Goal: Task Accomplishment & Management: Manage account settings

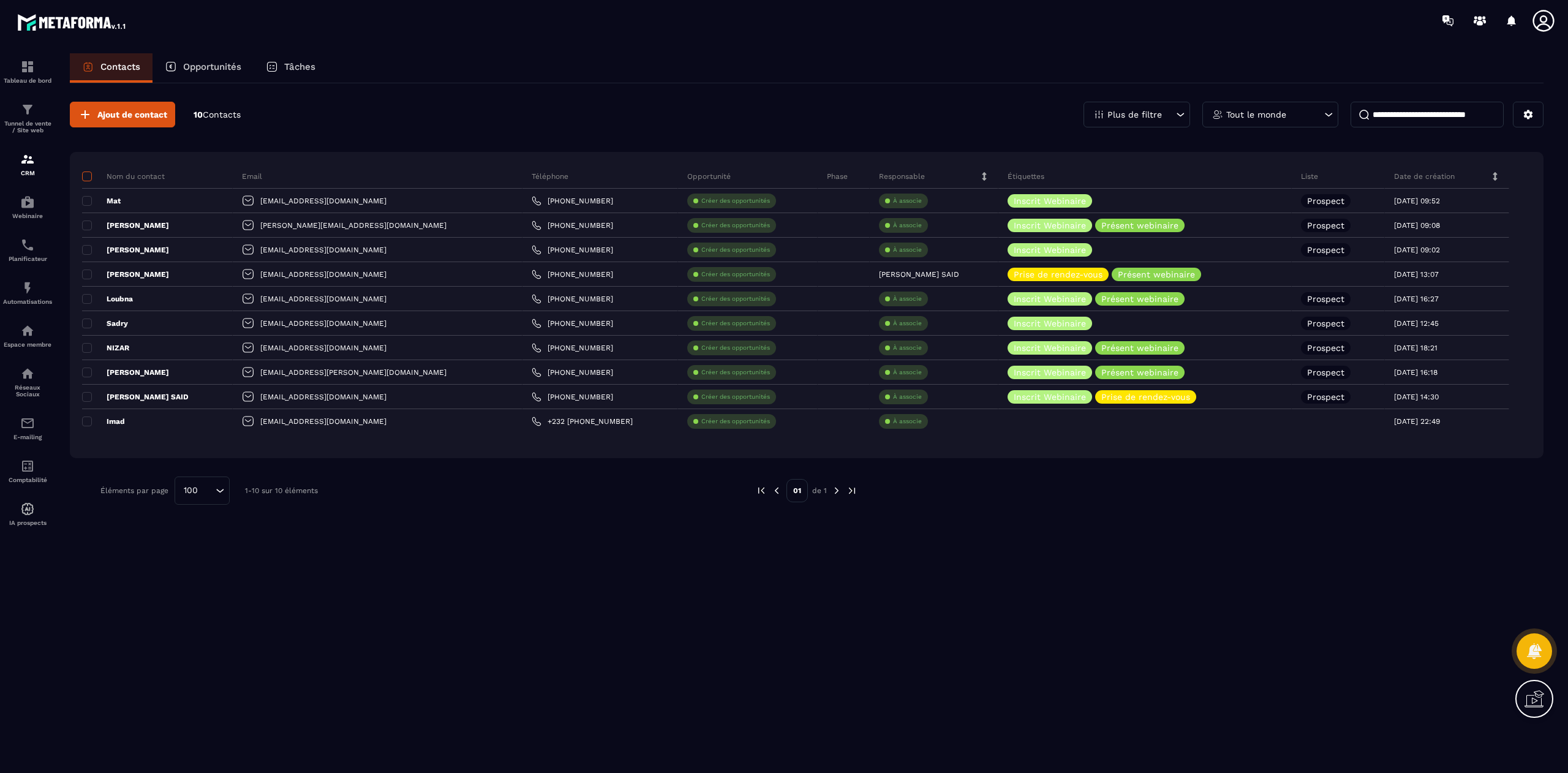
click at [87, 176] on span at bounding box center [87, 176] width 10 height 10
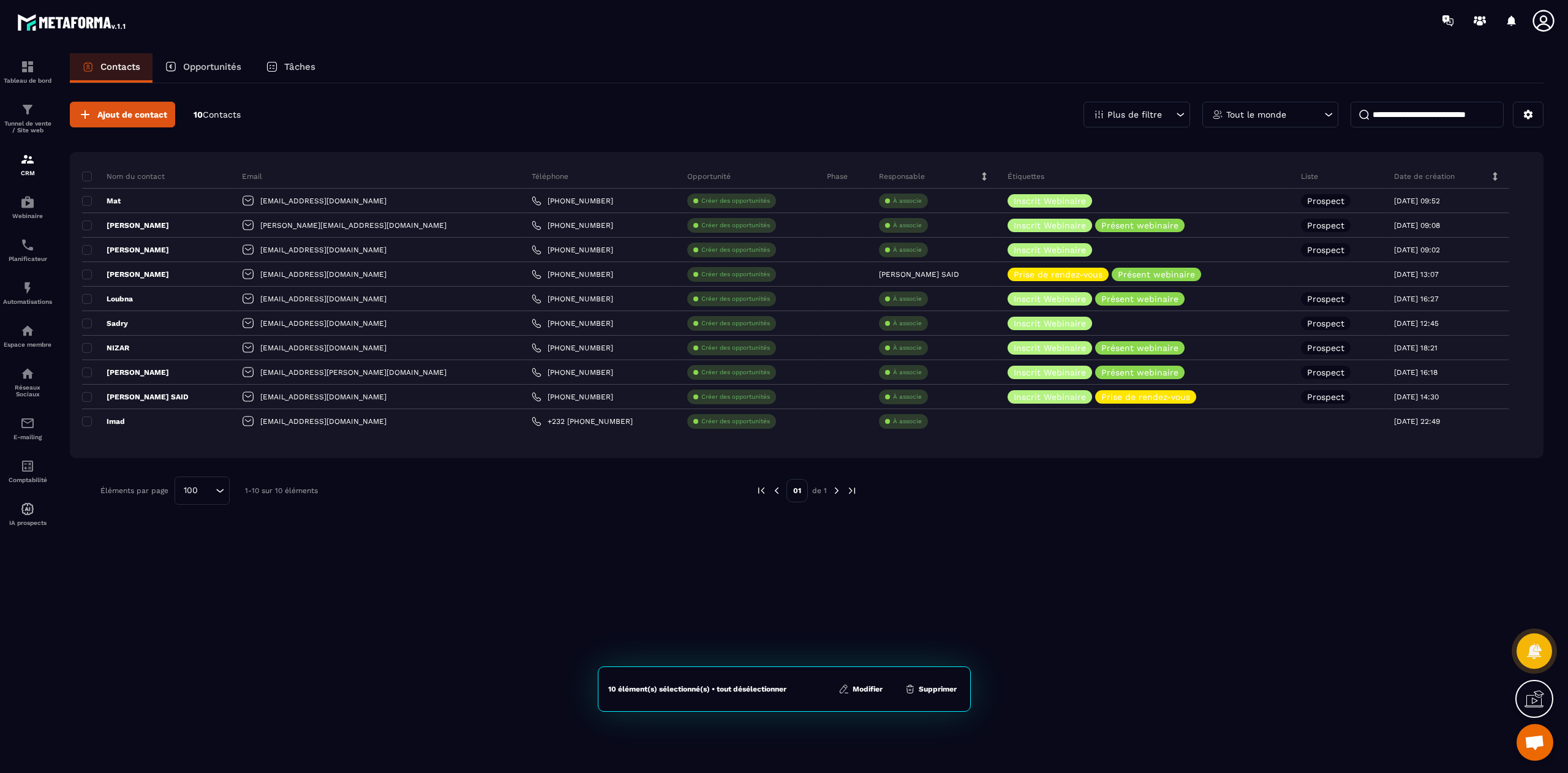
scroll to position [9494, 0]
click at [928, 689] on button "Supprimer" at bounding box center [930, 688] width 60 height 12
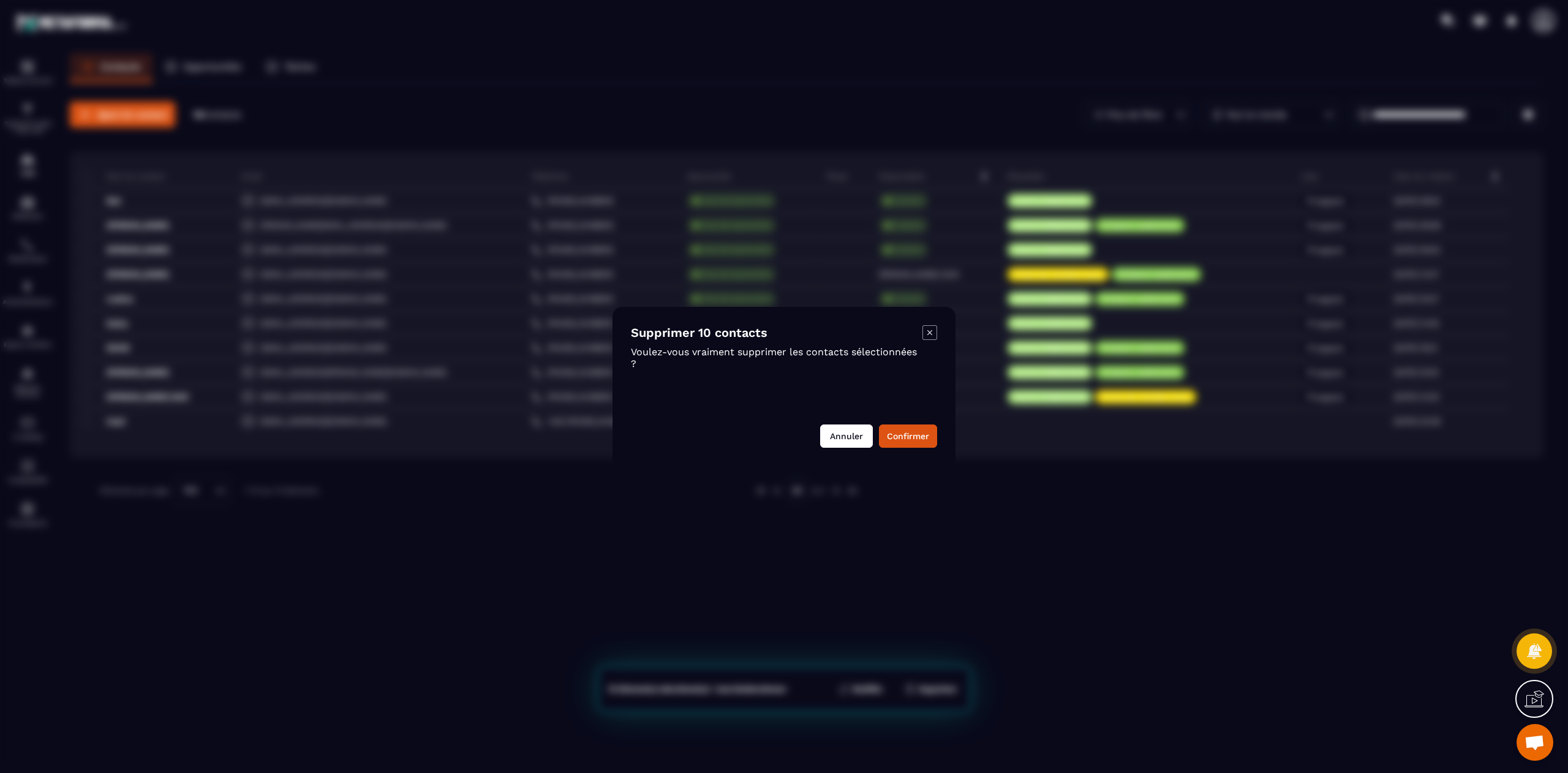
click at [838, 434] on button "Annuler" at bounding box center [846, 435] width 53 height 23
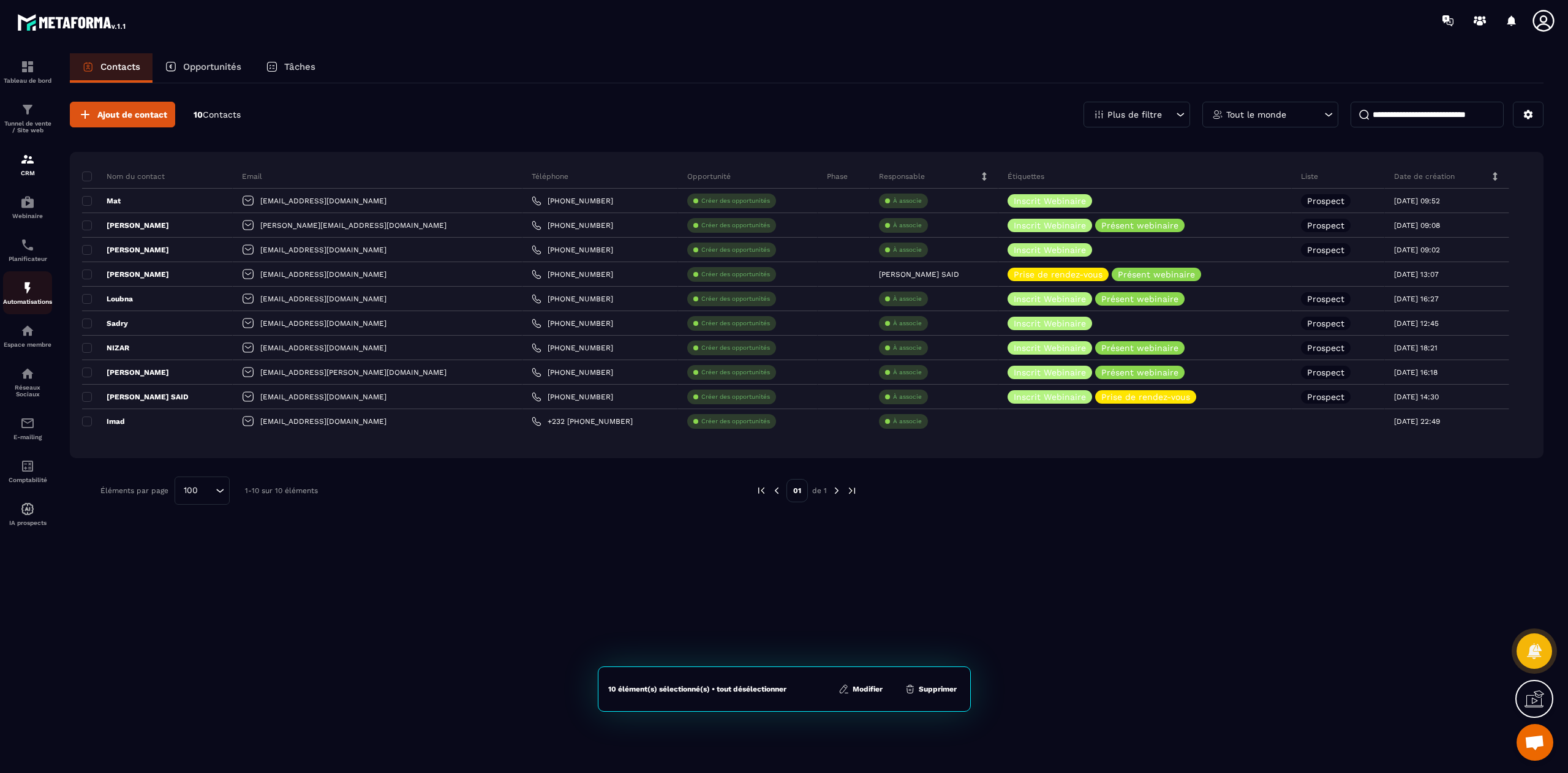
click at [27, 284] on img at bounding box center [27, 287] width 15 height 15
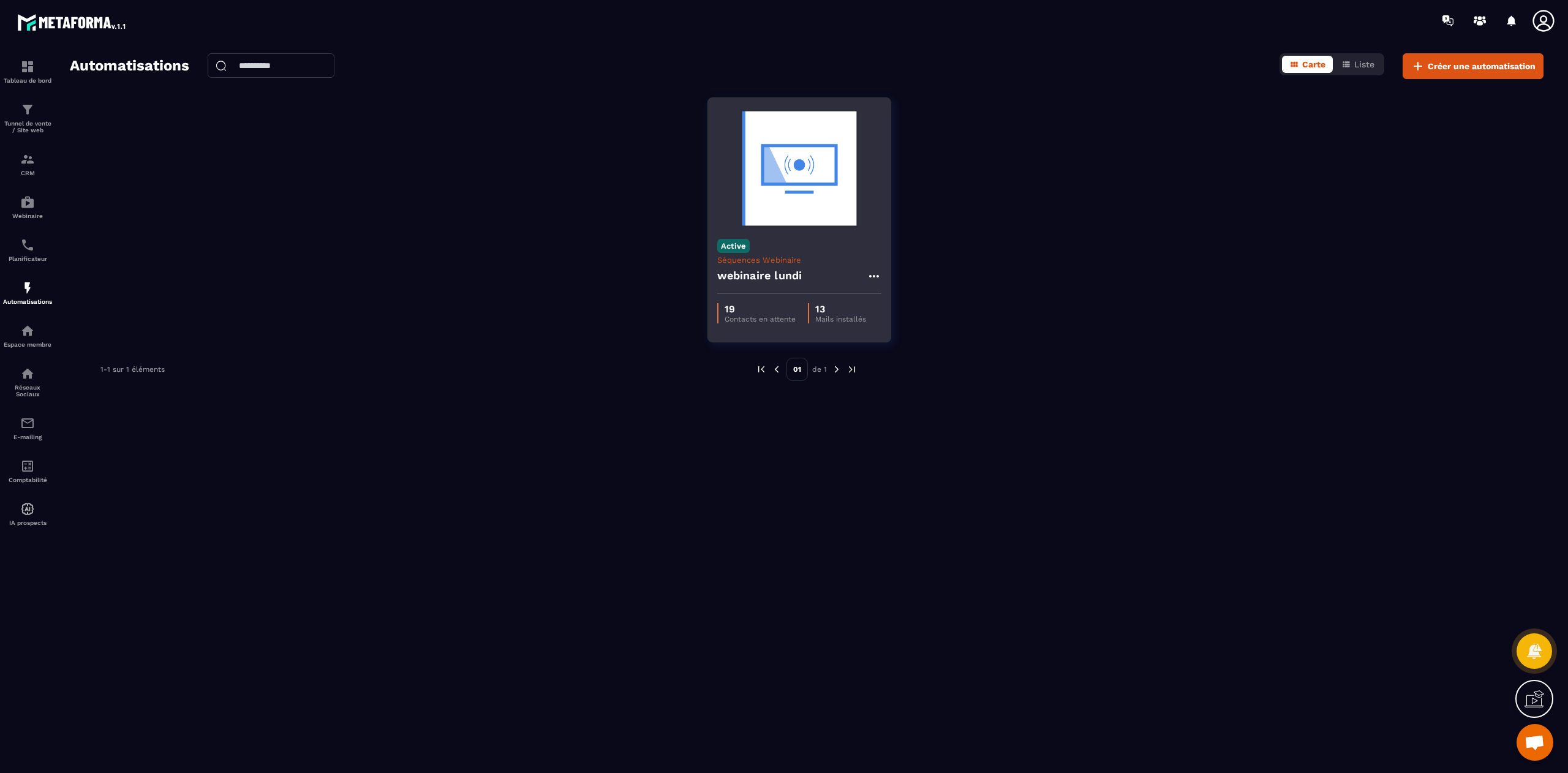
click at [800, 286] on div "webinaire lundi" at bounding box center [799, 279] width 164 height 29
click at [878, 275] on icon at bounding box center [874, 276] width 15 height 15
click at [903, 296] on link "Modifier" at bounding box center [904, 303] width 66 height 27
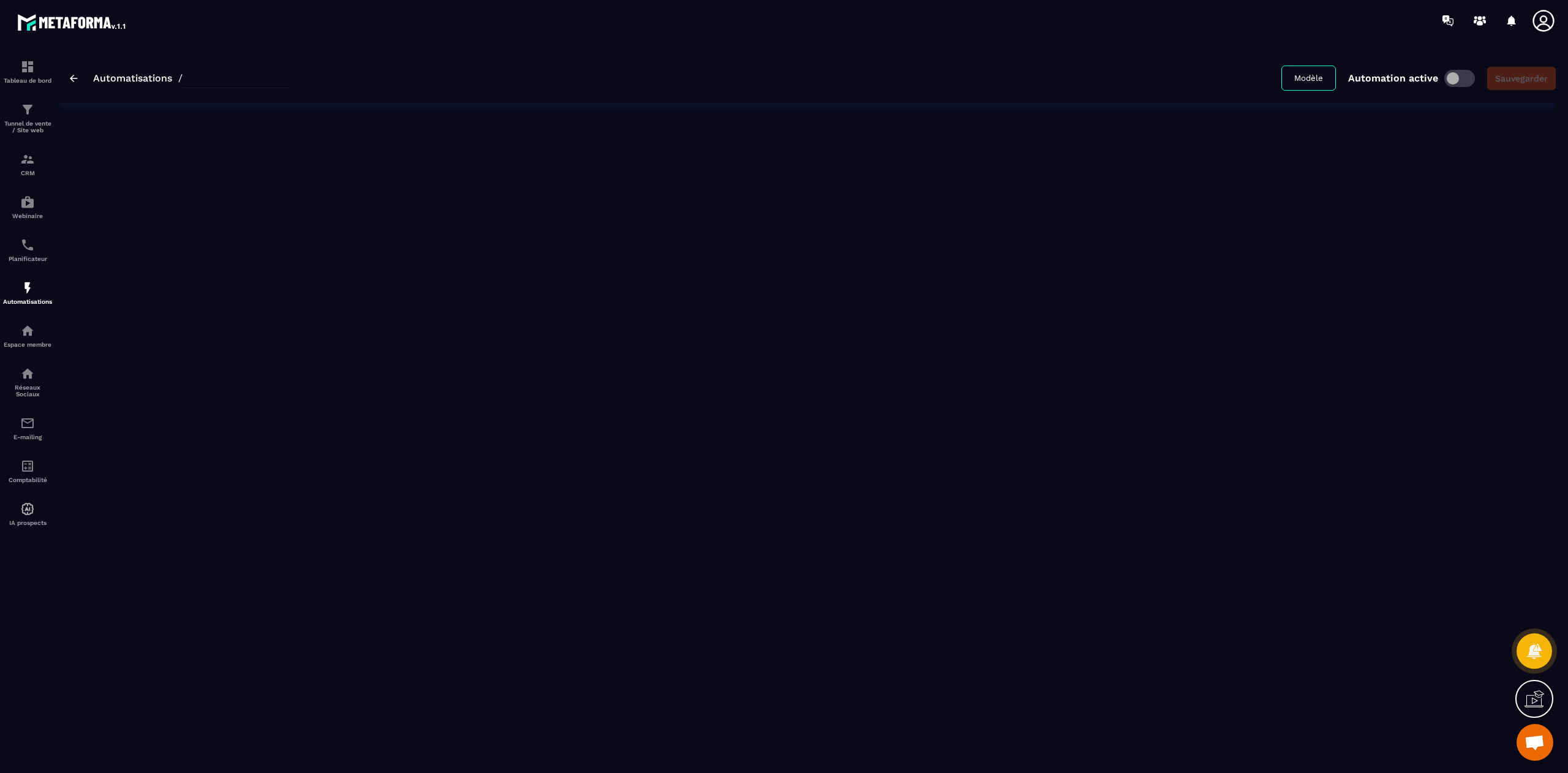
type input "**********"
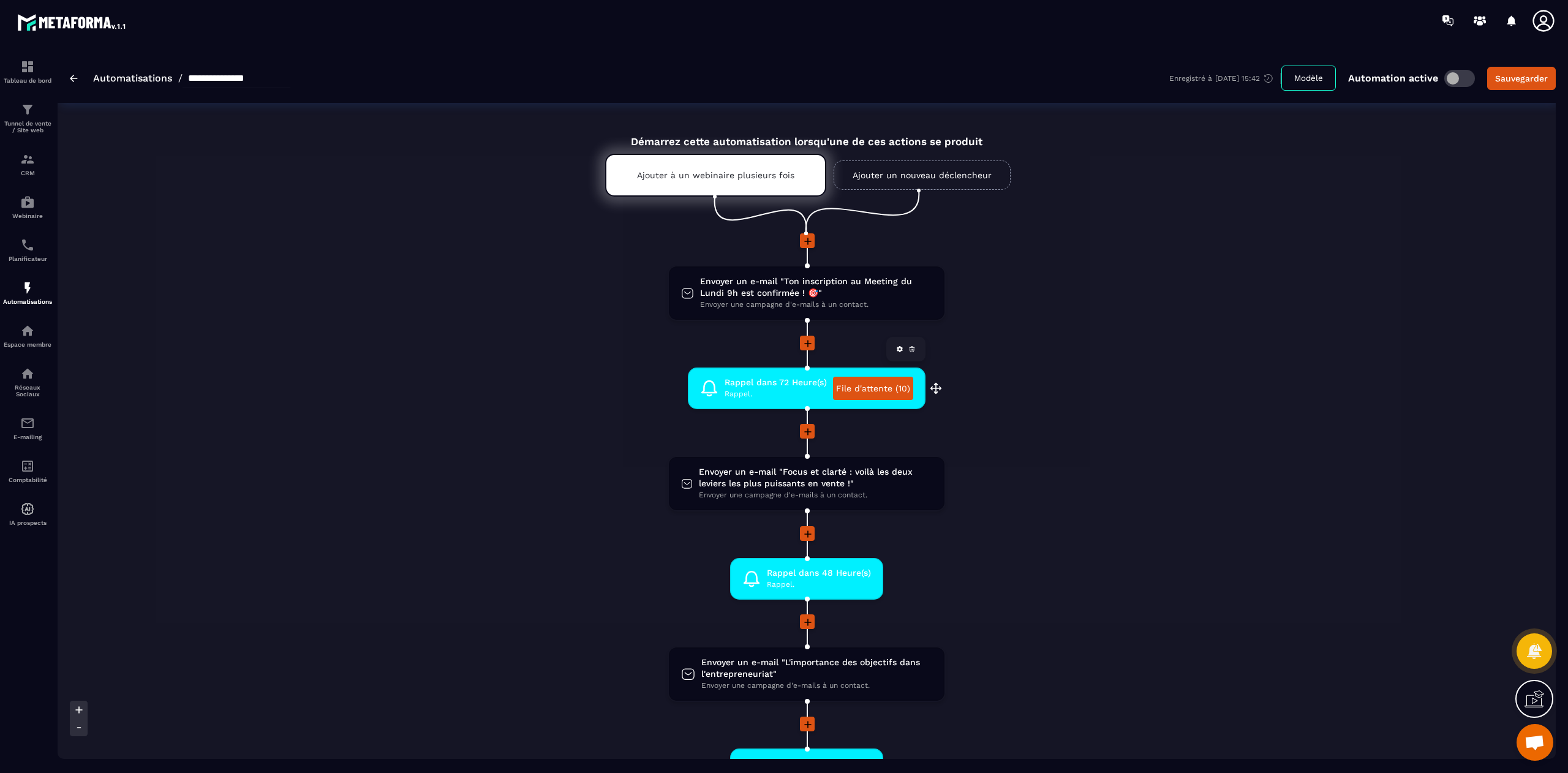
click at [911, 347] on icon at bounding box center [911, 348] width 2 height 1
click at [1546, 746] on span "Ouvrir le chat" at bounding box center [1535, 742] width 37 height 37
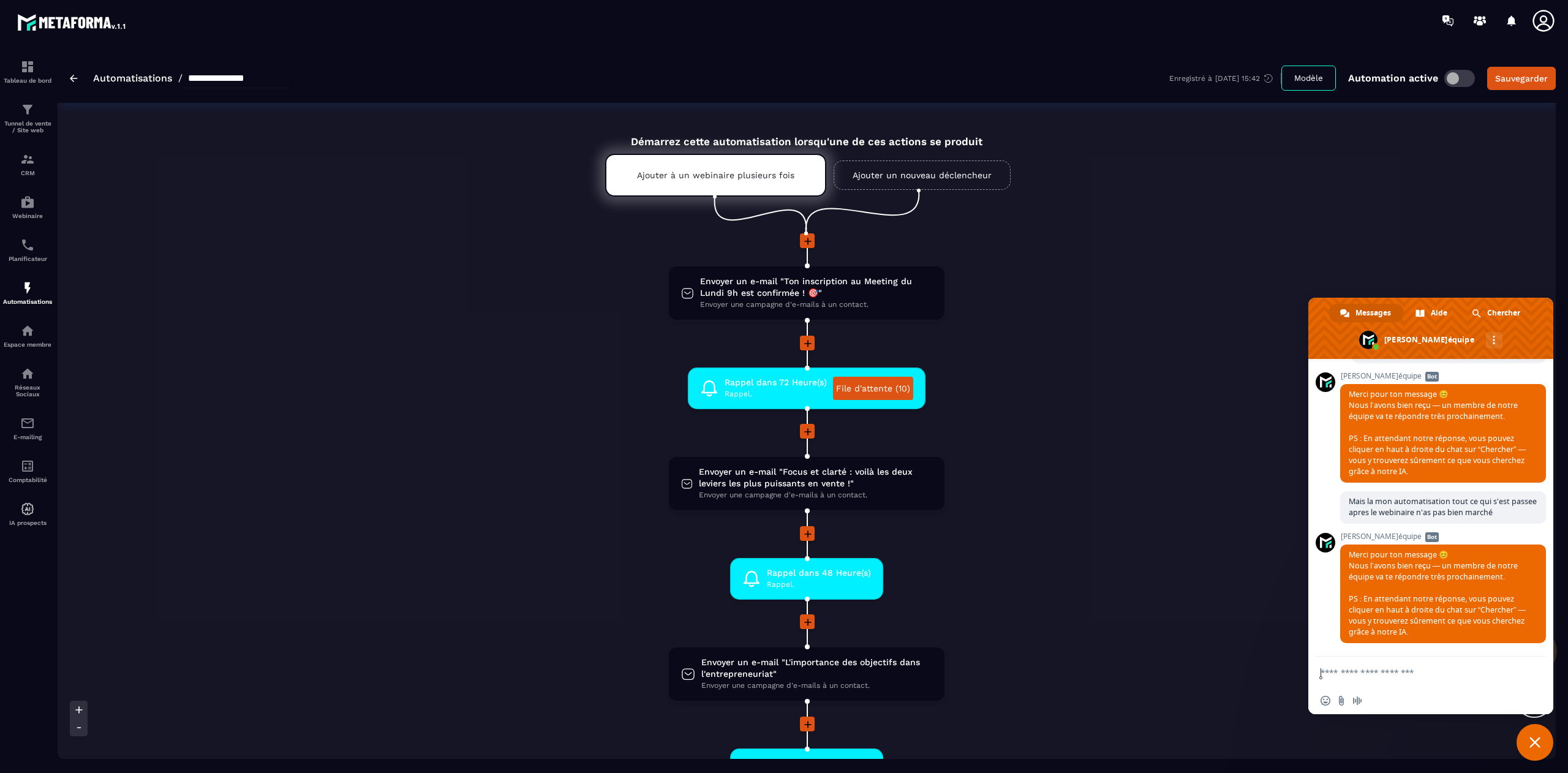
click at [1421, 682] on textarea "Entrez votre message..." at bounding box center [1418, 672] width 196 height 31
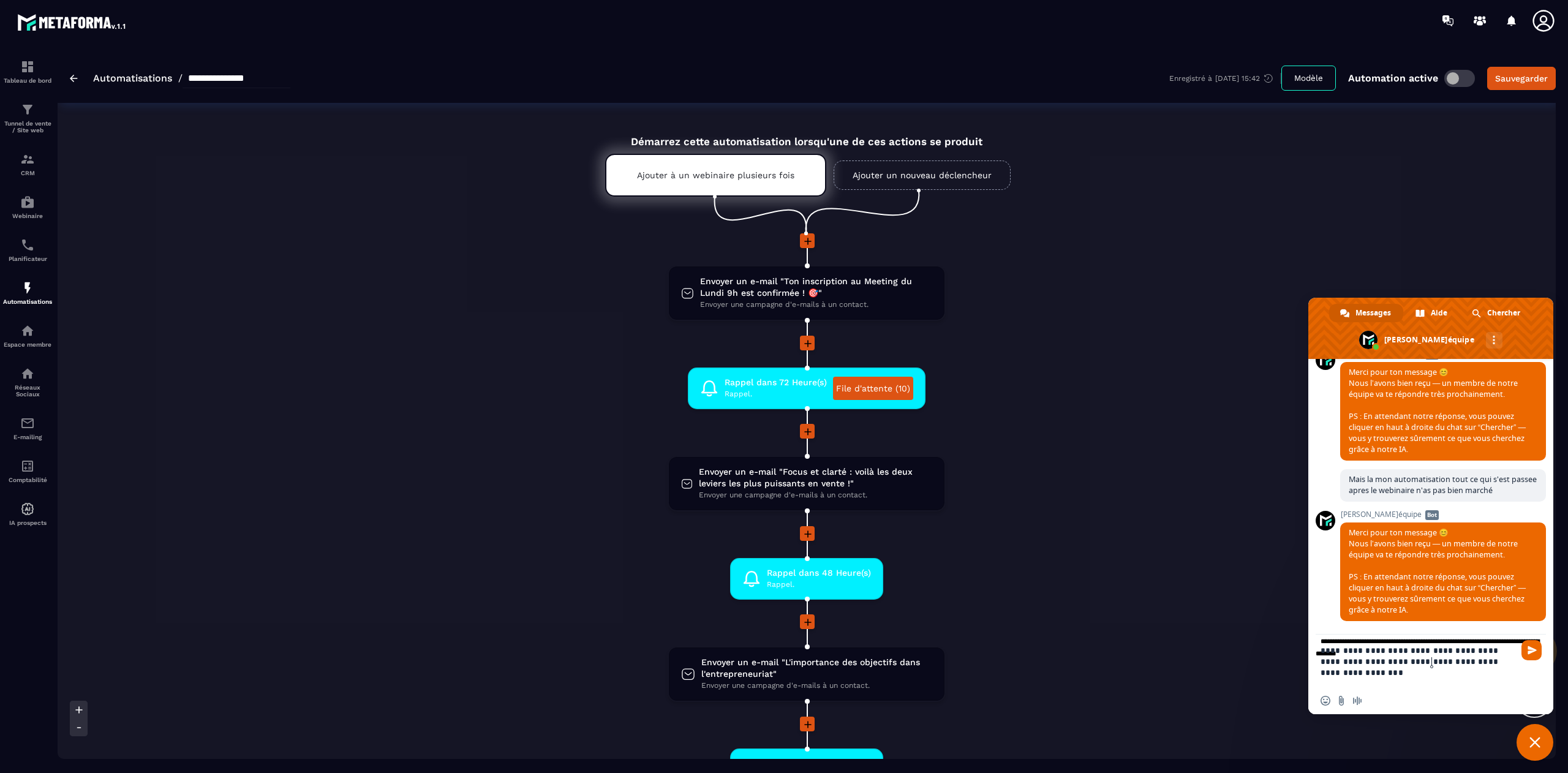
type textarea "**********"
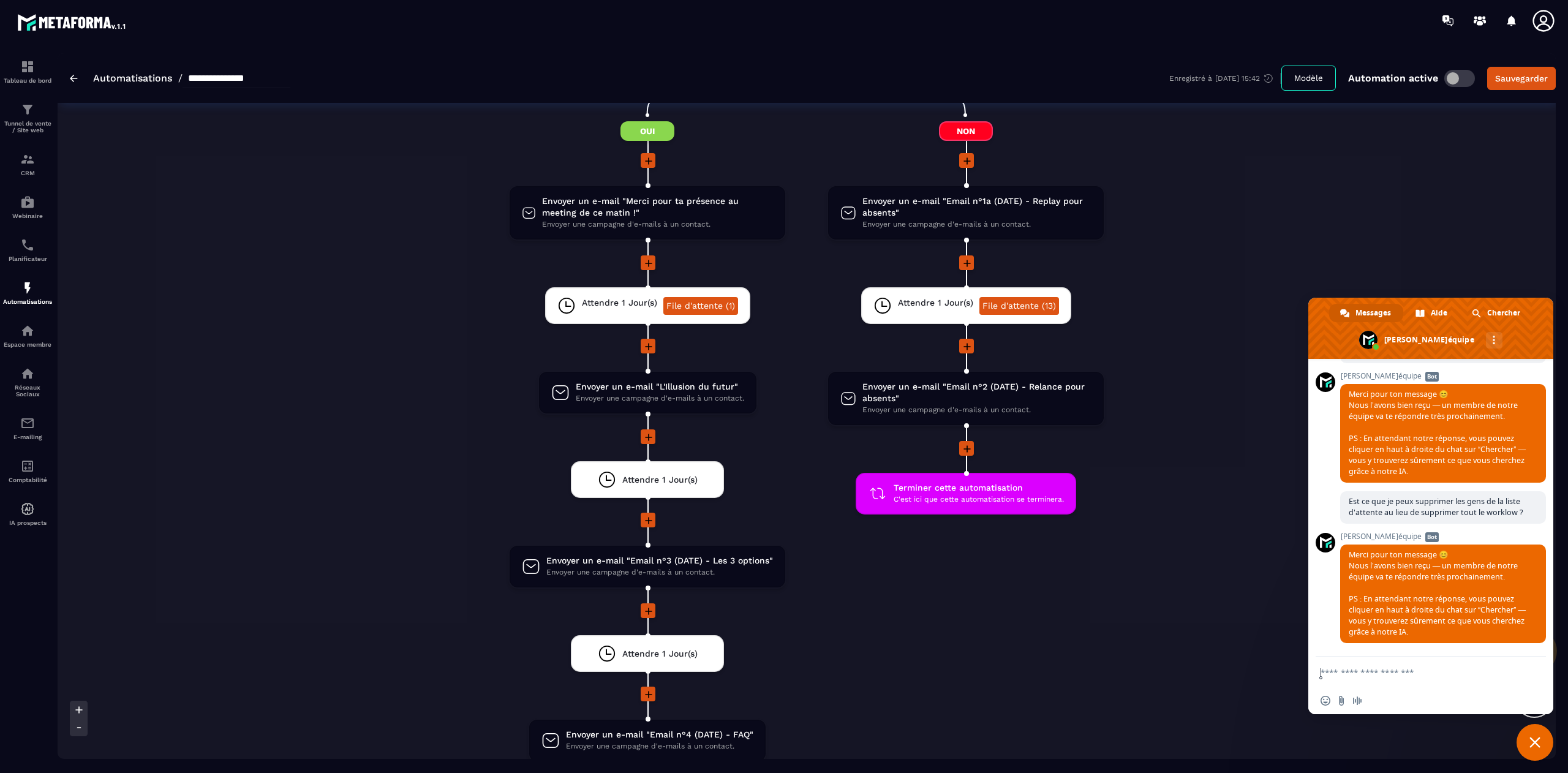
scroll to position [1479, 0]
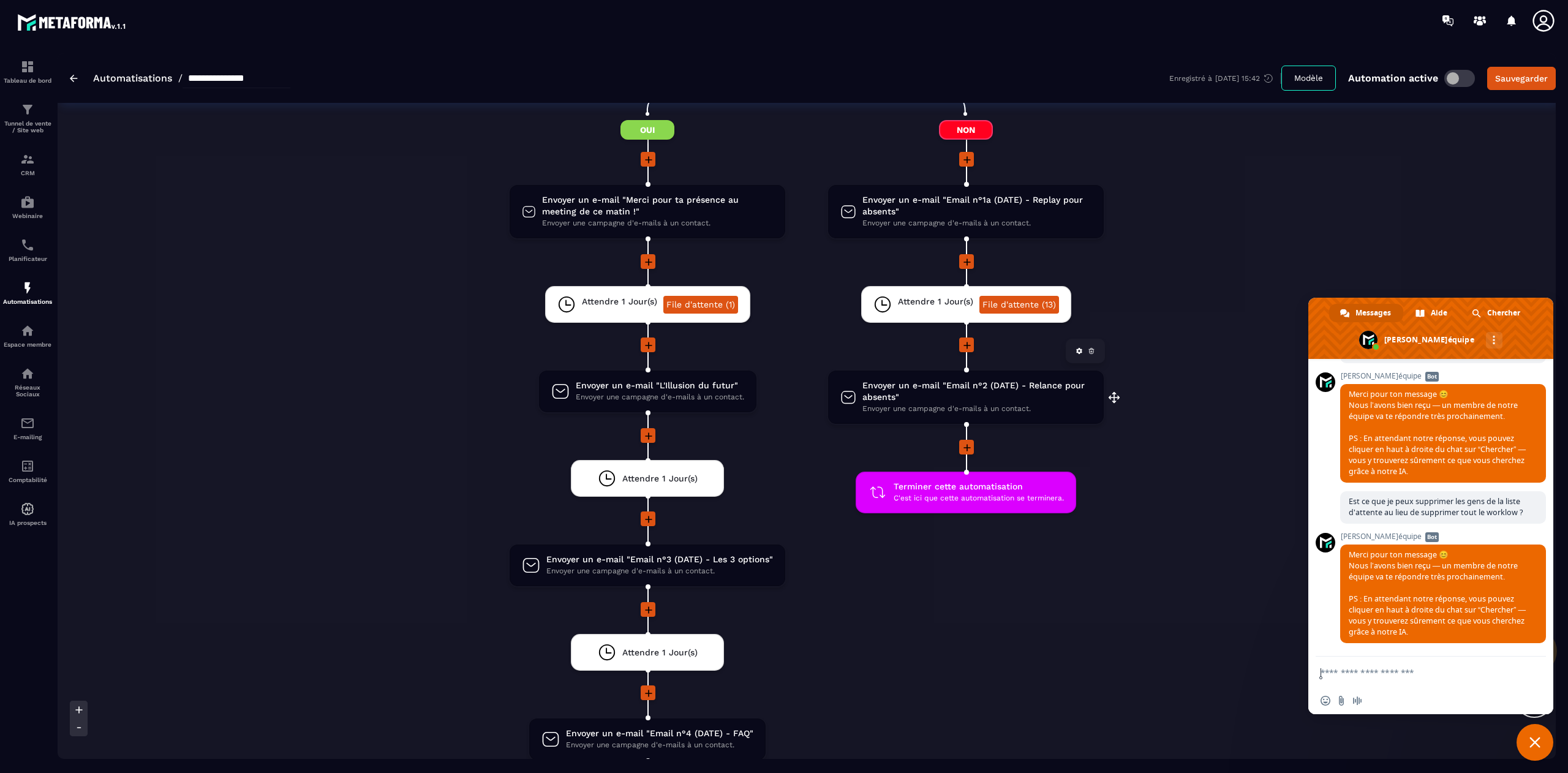
click at [1088, 348] on link at bounding box center [1091, 350] width 12 height 12
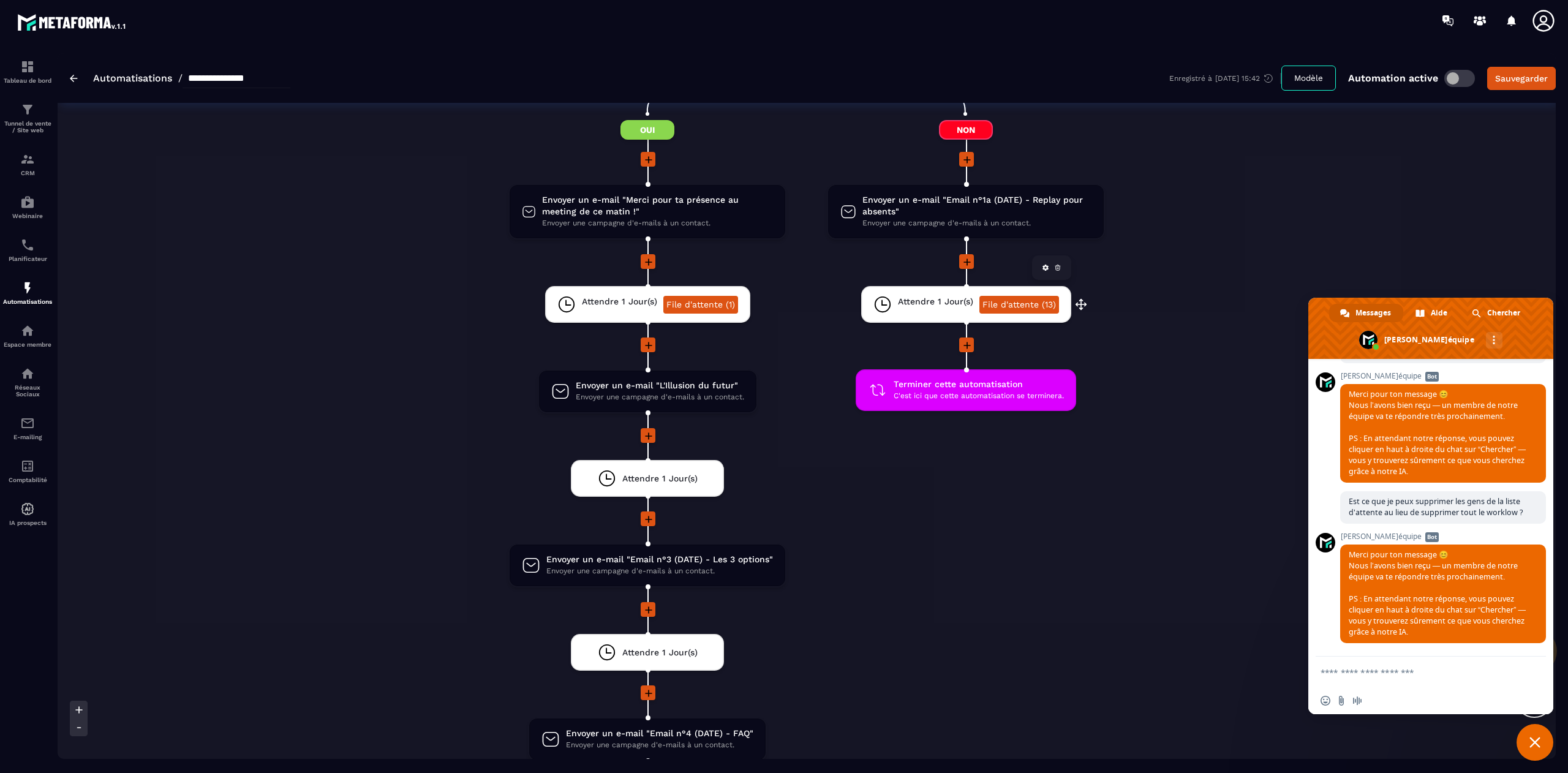
click at [1054, 264] on icon at bounding box center [1058, 267] width 7 height 7
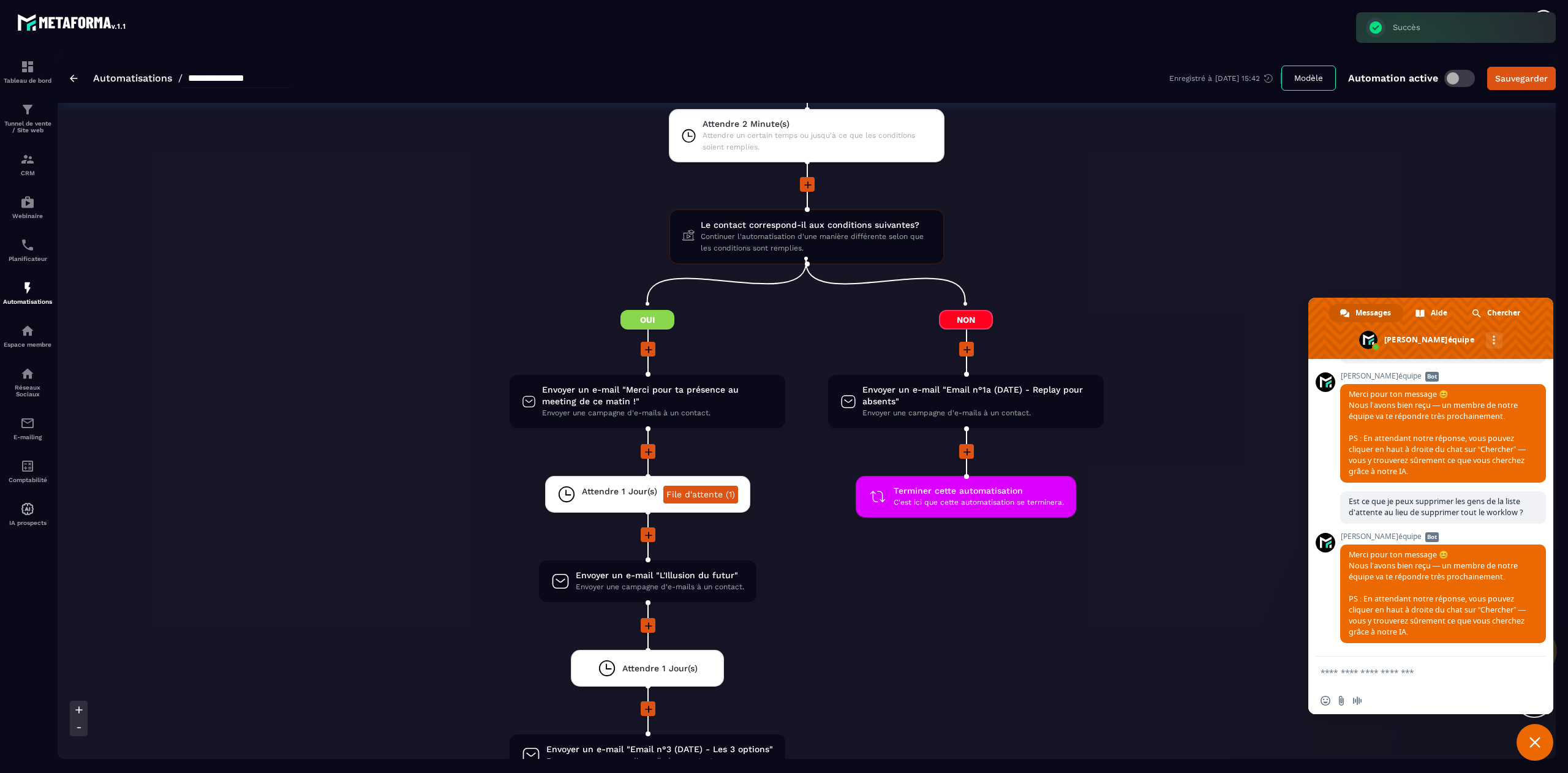
scroll to position [1286, 0]
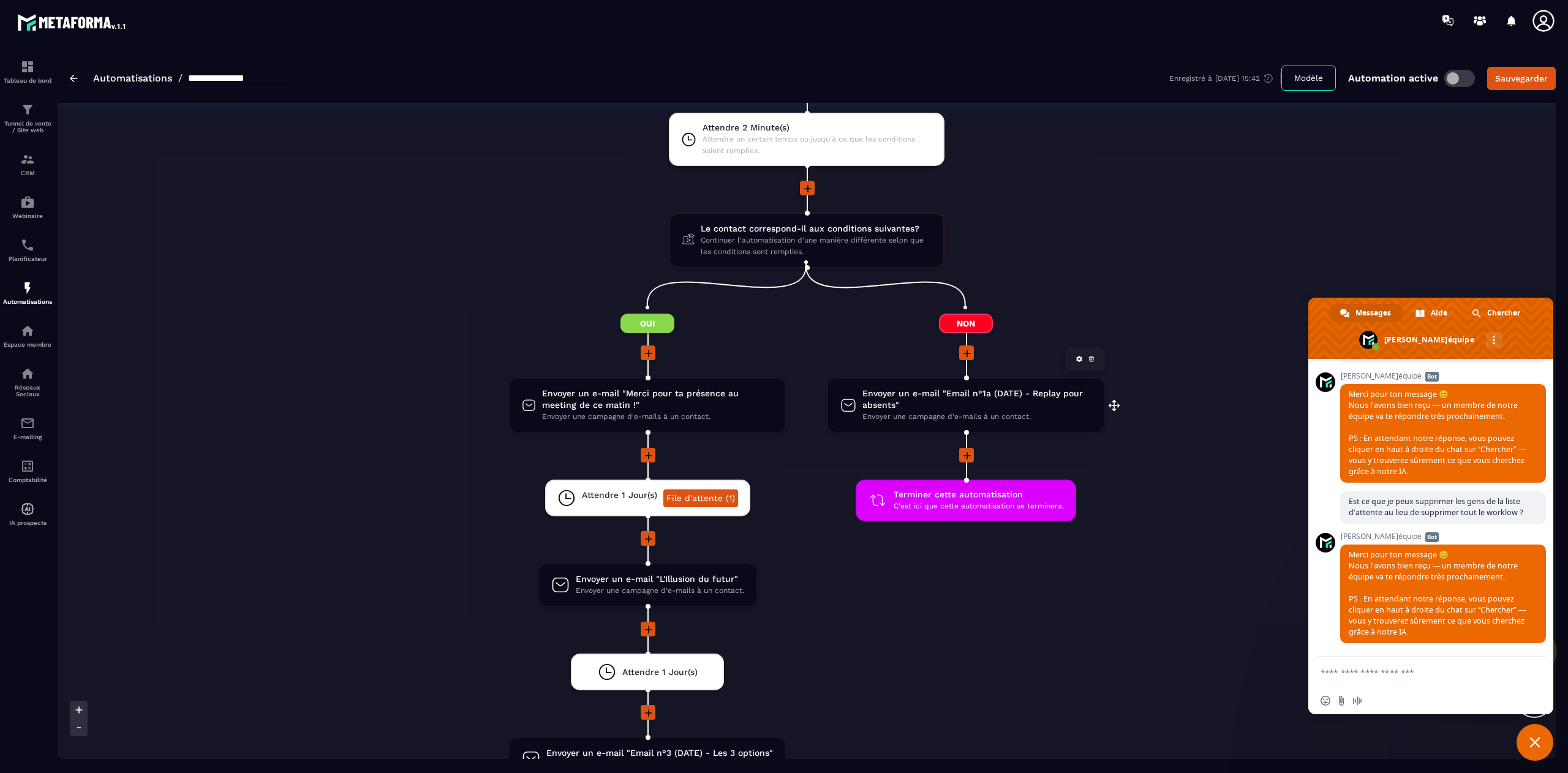
click at [1091, 359] on icon at bounding box center [1091, 359] width 1 height 1
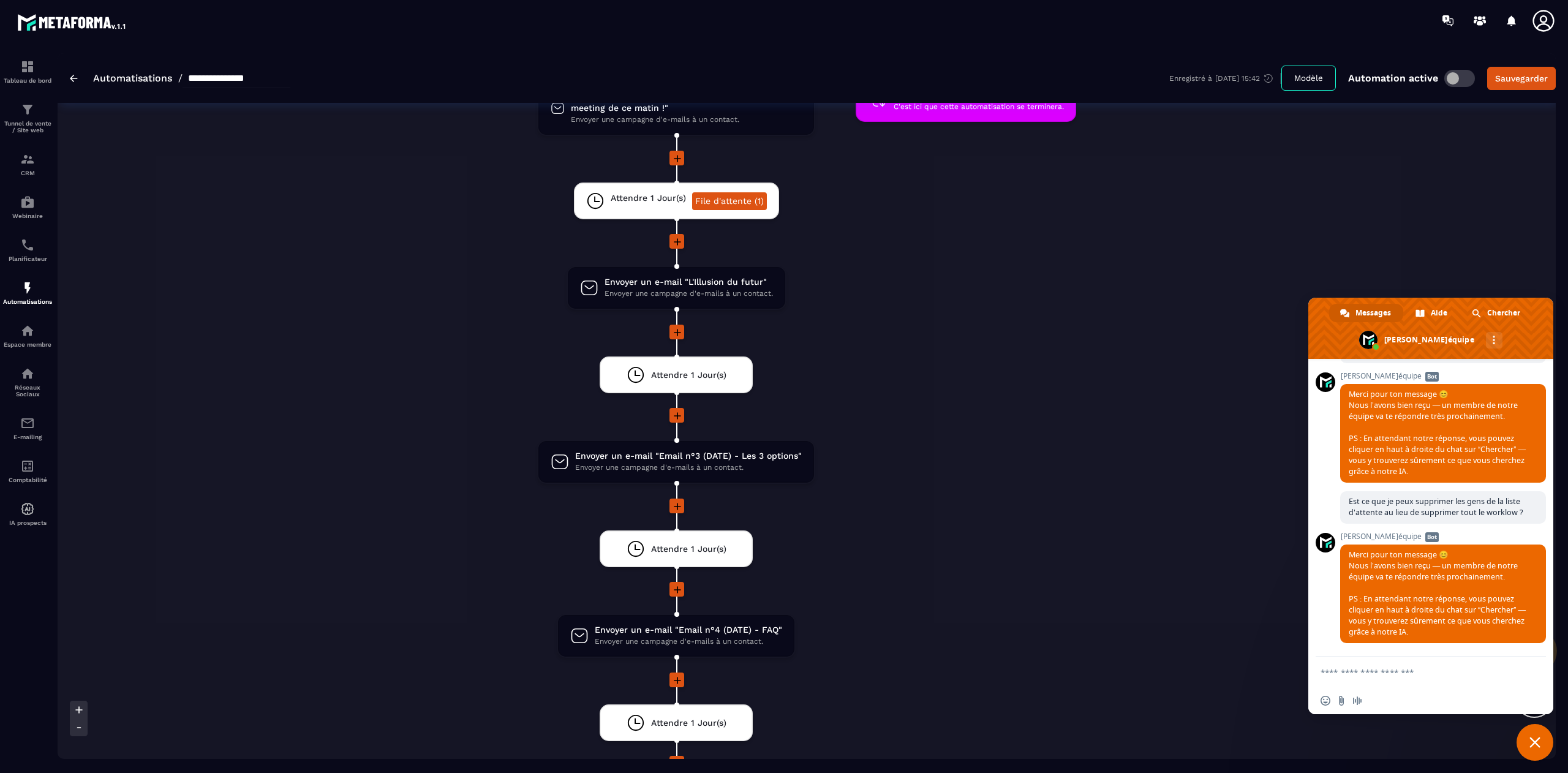
scroll to position [1559, 0]
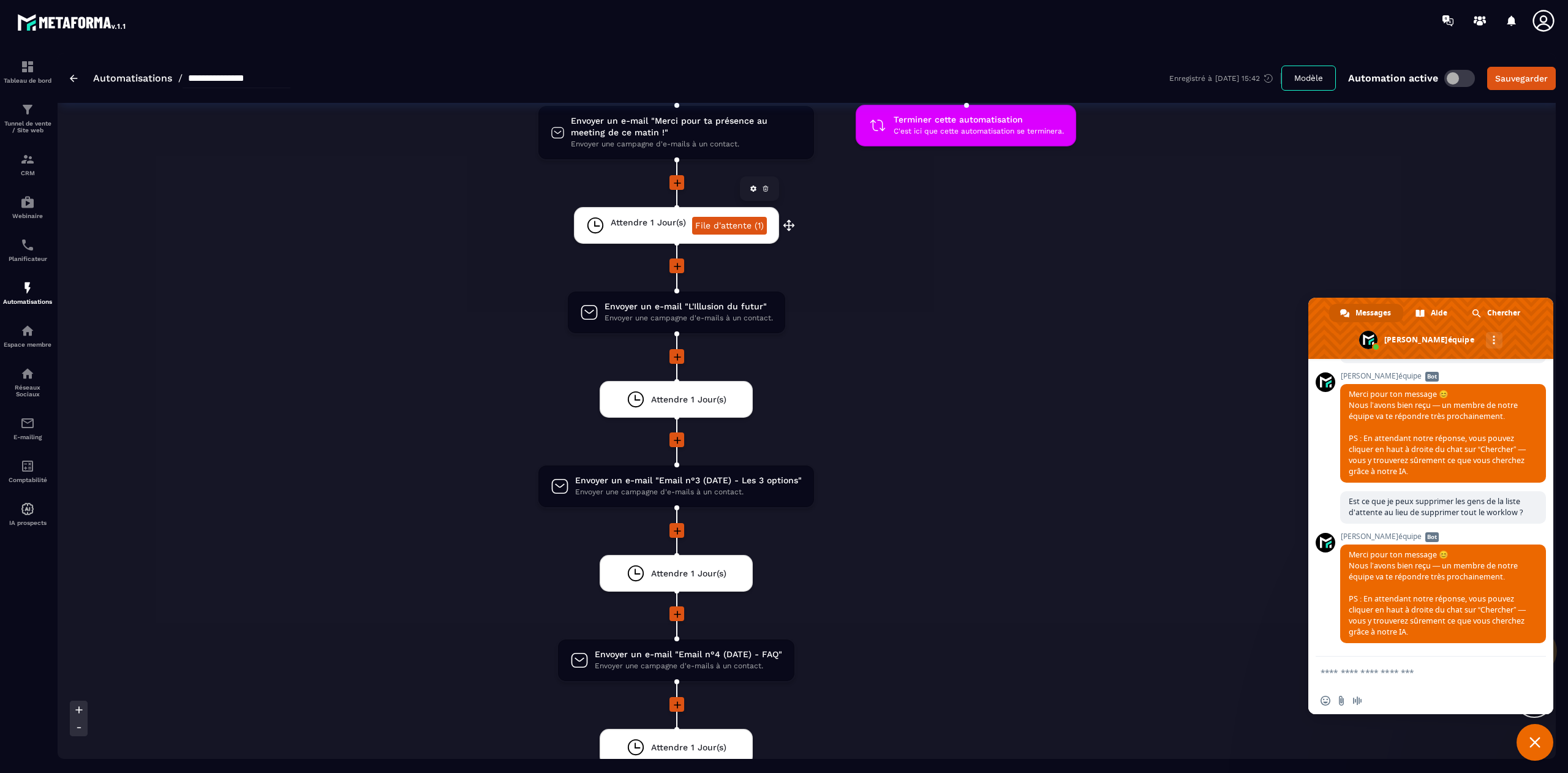
click at [737, 217] on link "File d'attente (1)" at bounding box center [730, 225] width 74 height 18
